Goal: Task Accomplishment & Management: Manage account settings

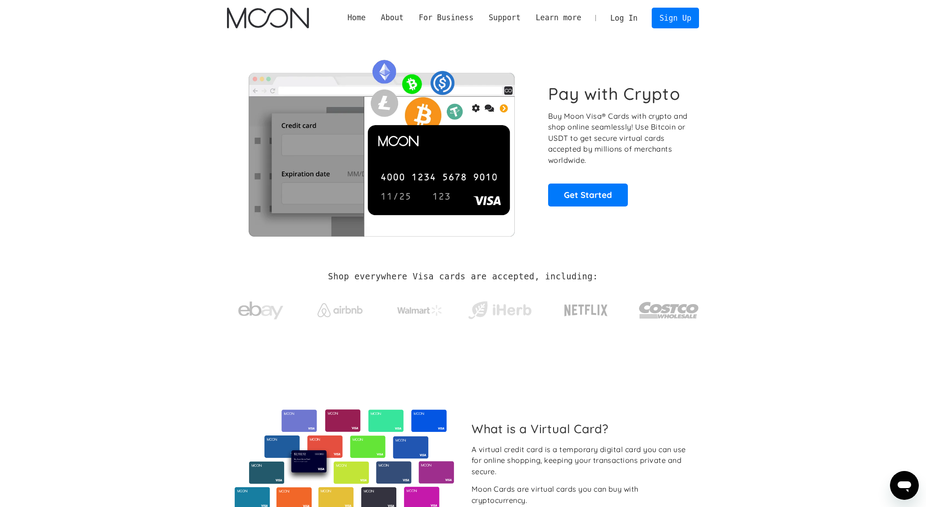
click at [621, 15] on link "Log In" at bounding box center [623, 18] width 42 height 20
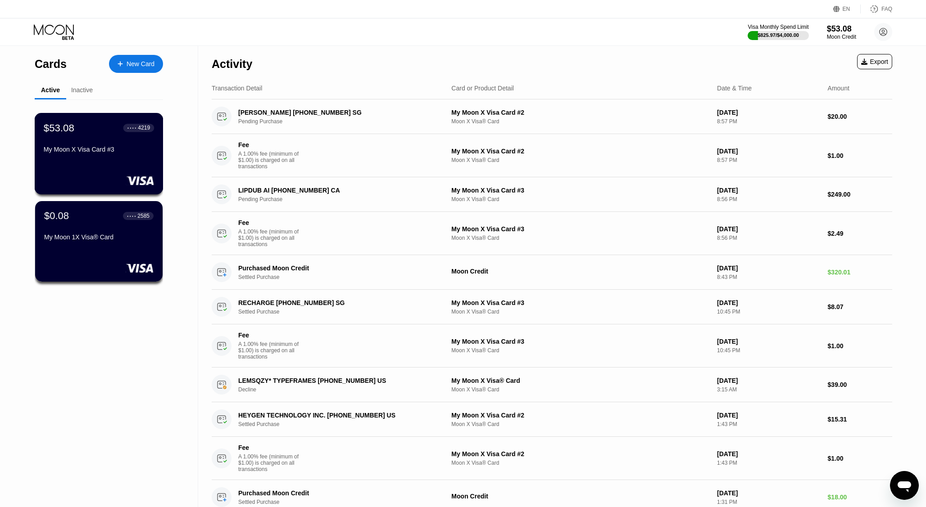
click at [101, 189] on div "$53.08 ● ● ● ● 4219 My Moon X Visa Card #3" at bounding box center [99, 154] width 129 height 82
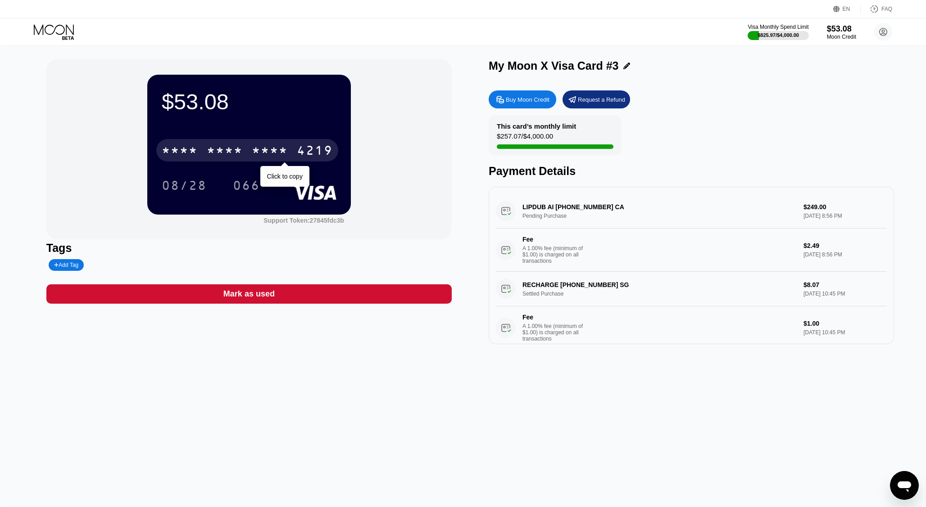
click at [317, 140] on div "* * * * * * * * * * * * 4219" at bounding box center [247, 150] width 182 height 23
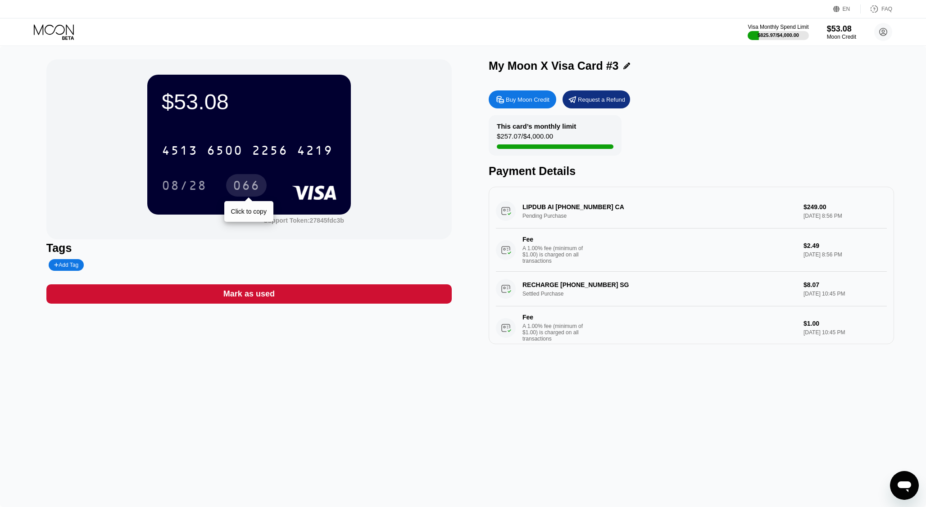
click at [239, 186] on div "066" at bounding box center [246, 187] width 27 height 14
